Goal: Navigation & Orientation: Find specific page/section

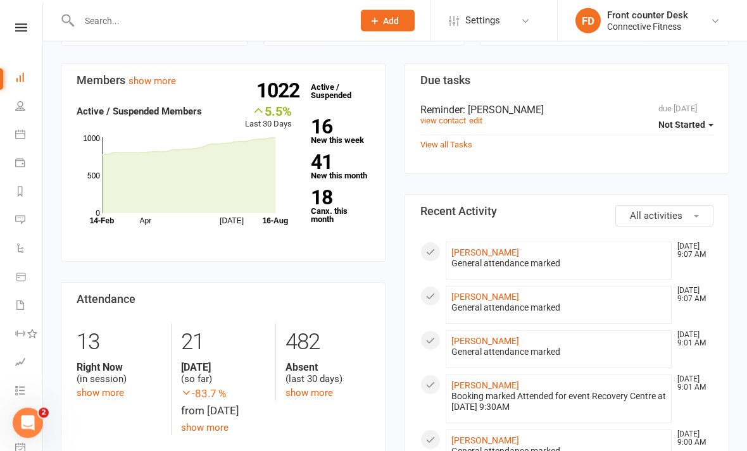
scroll to position [284, 0]
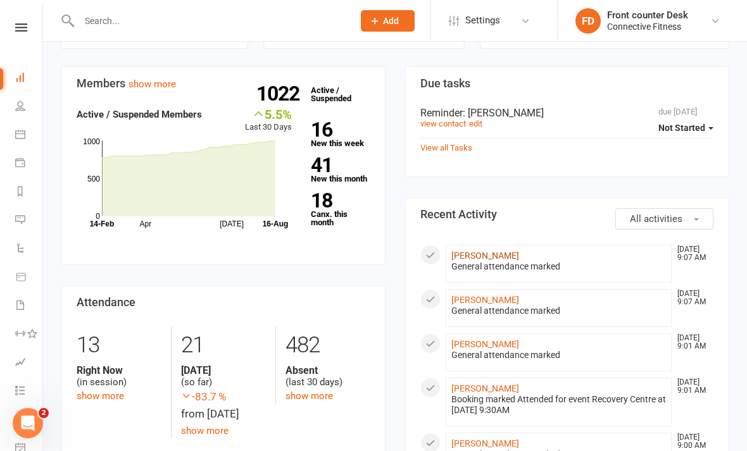
click at [469, 256] on link "[PERSON_NAME]" at bounding box center [485, 256] width 68 height 10
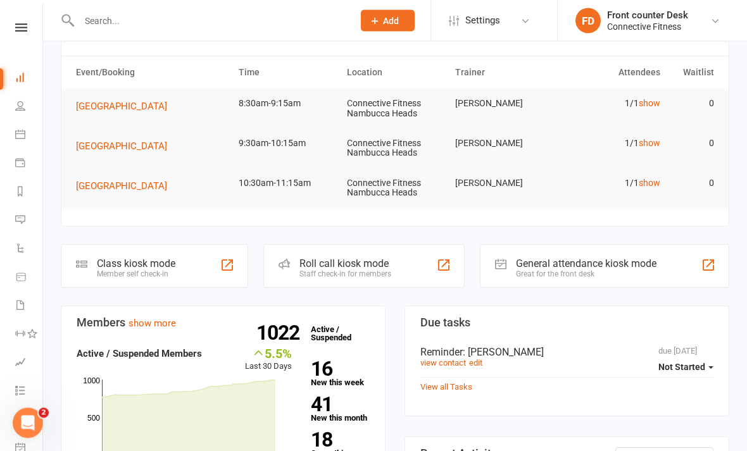
scroll to position [45, 0]
click at [653, 178] on link "show" at bounding box center [650, 183] width 22 height 10
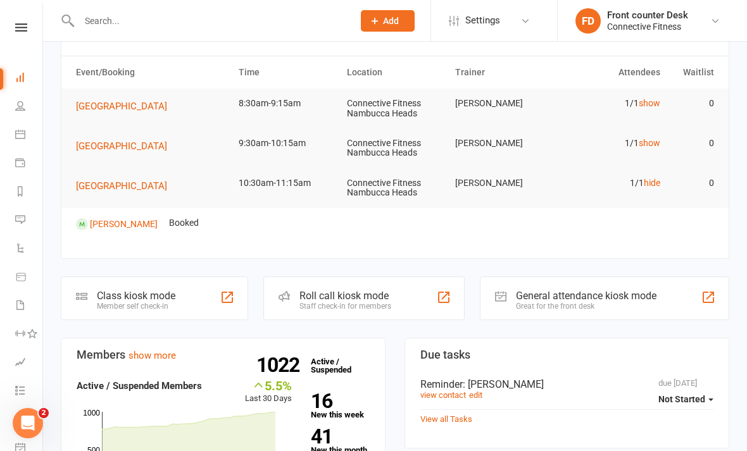
click at [657, 134] on td "1/1 show" at bounding box center [612, 144] width 108 height 30
click at [652, 141] on link "show" at bounding box center [650, 143] width 22 height 10
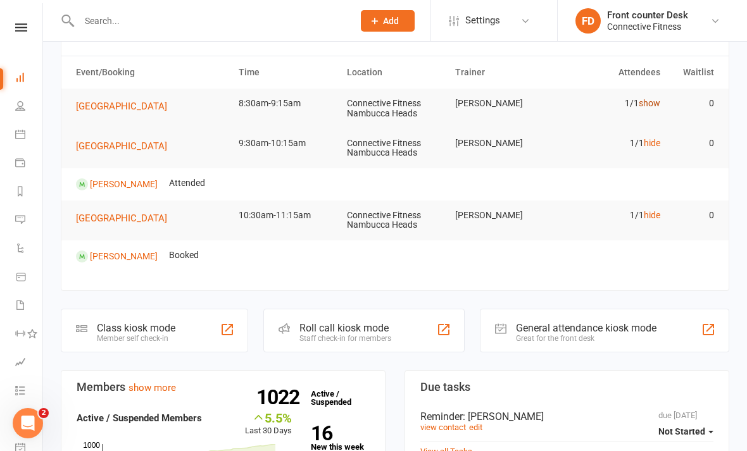
click at [654, 98] on link "show" at bounding box center [650, 103] width 22 height 10
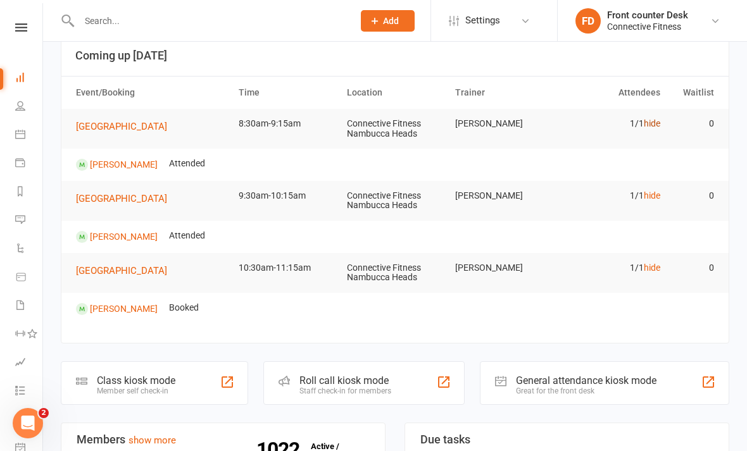
scroll to position [0, 0]
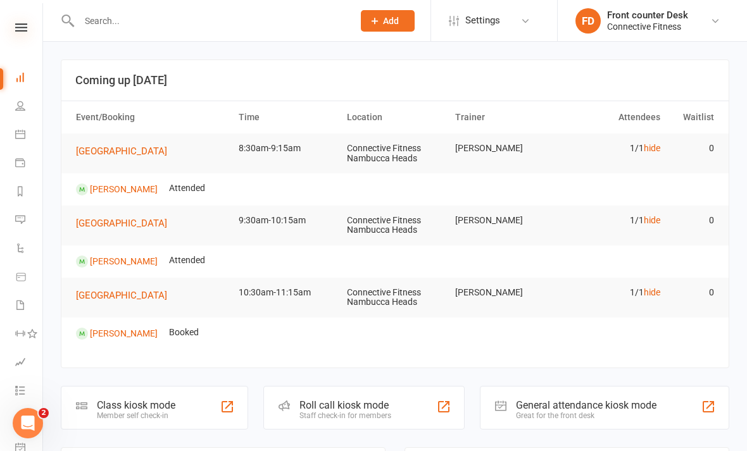
click at [25, 30] on icon at bounding box center [21, 27] width 12 height 8
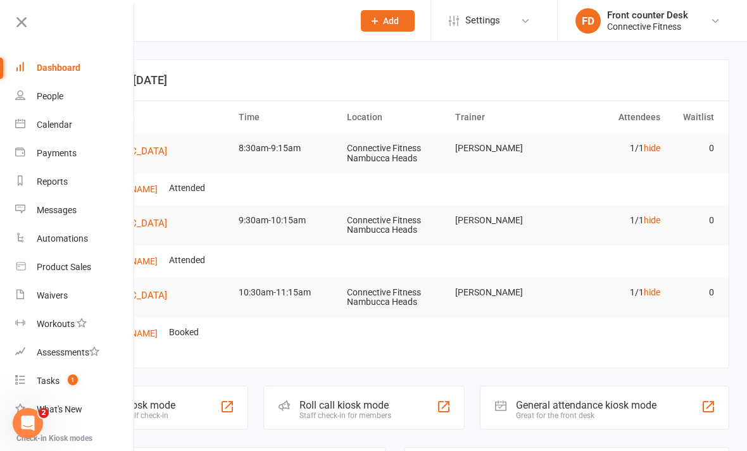
click at [84, 72] on link "Dashboard" at bounding box center [75, 68] width 120 height 28
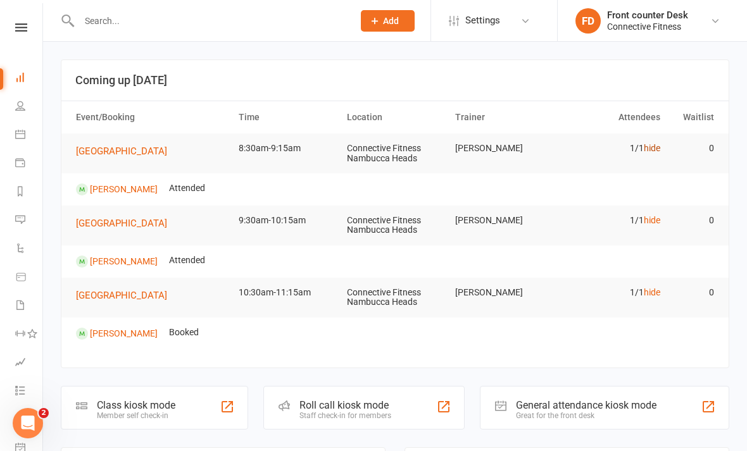
click at [657, 146] on link "hide" at bounding box center [652, 148] width 16 height 10
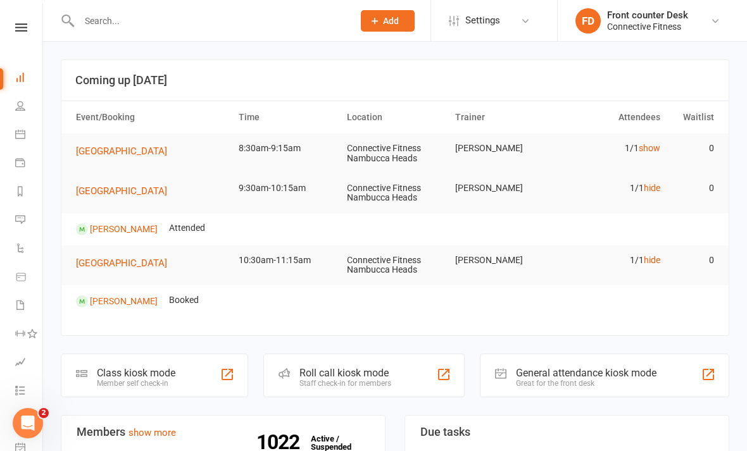
click at [660, 179] on td "1/1 hide" at bounding box center [612, 188] width 108 height 30
click at [655, 188] on link "hide" at bounding box center [652, 188] width 16 height 10
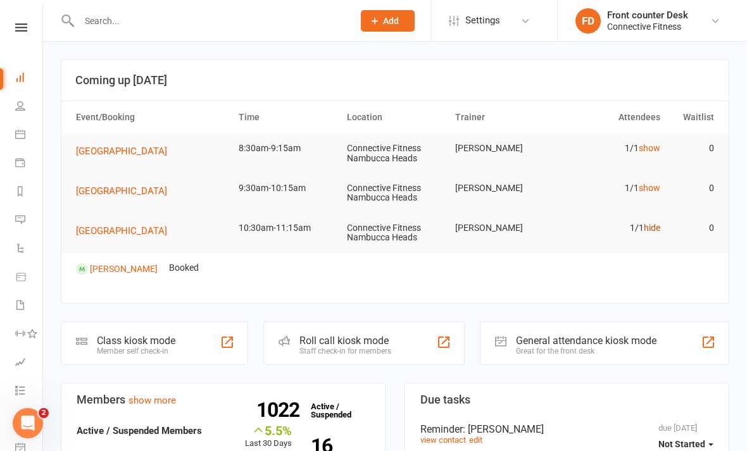
click at [653, 225] on link "hide" at bounding box center [652, 228] width 16 height 10
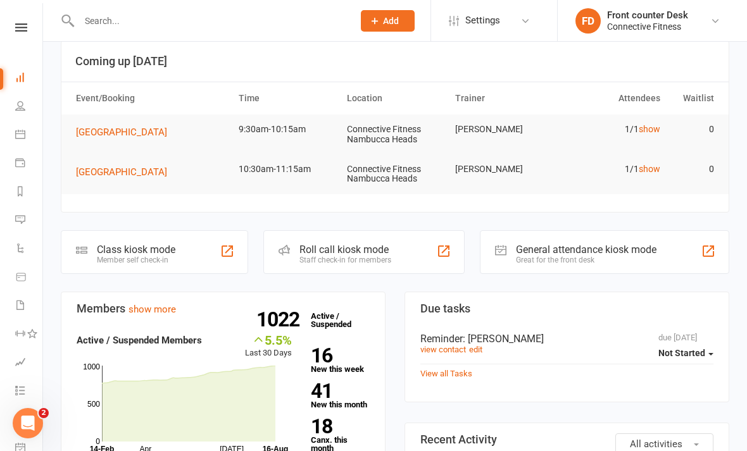
scroll to position [21, 0]
